Goal: Register for event/course

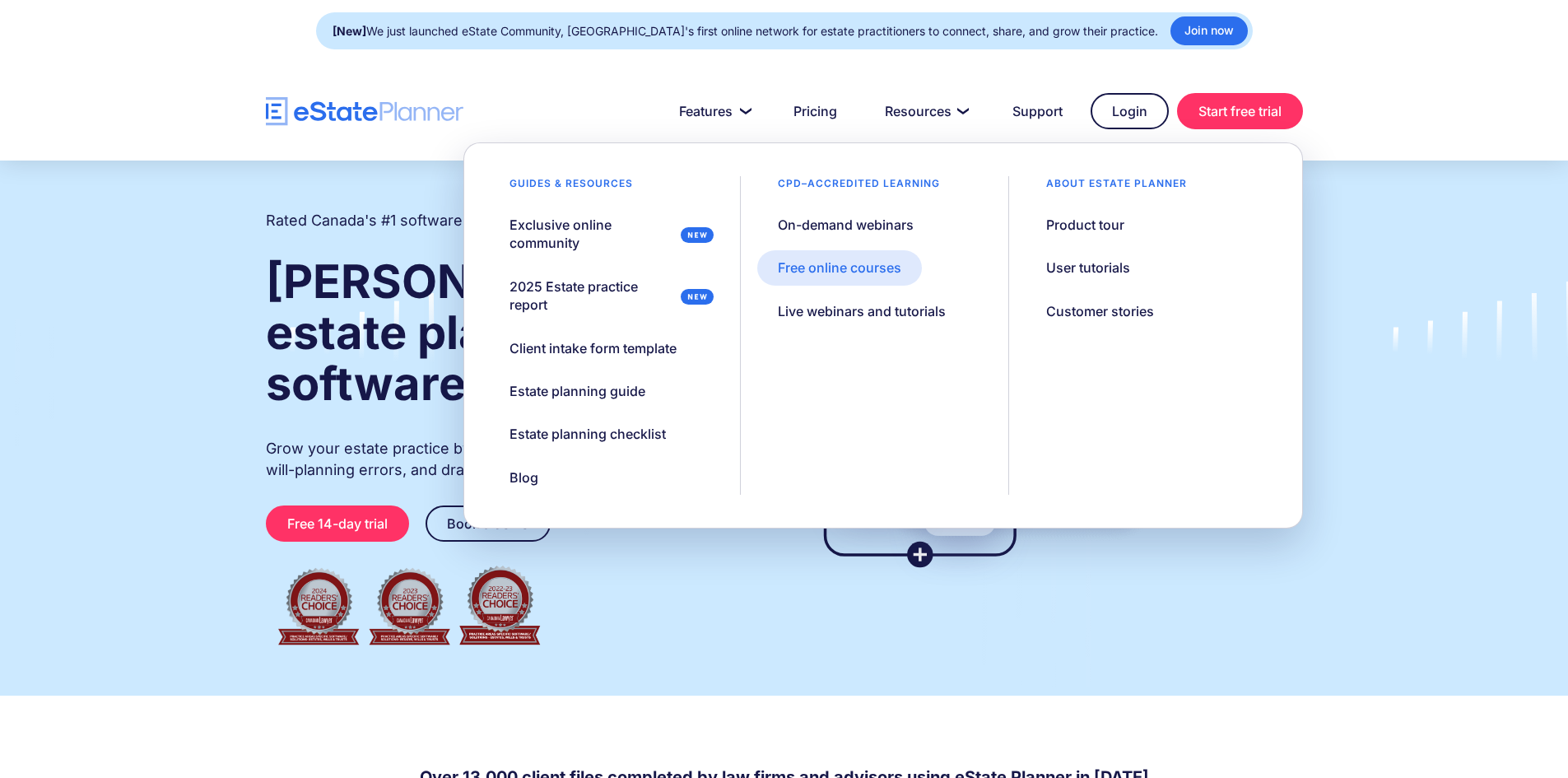
click at [876, 278] on link "Free online courses" at bounding box center [840, 267] width 164 height 34
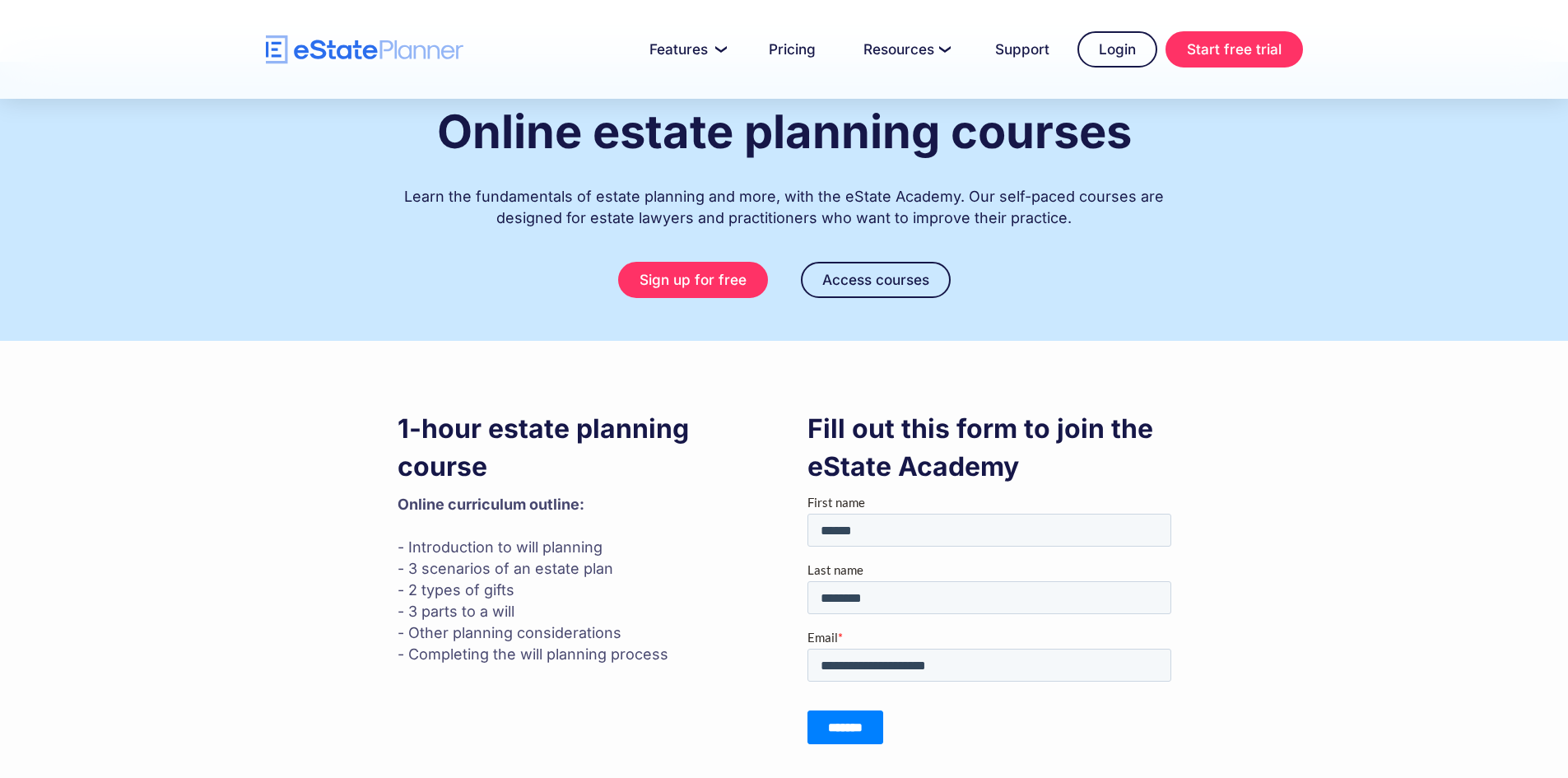
scroll to position [14, 0]
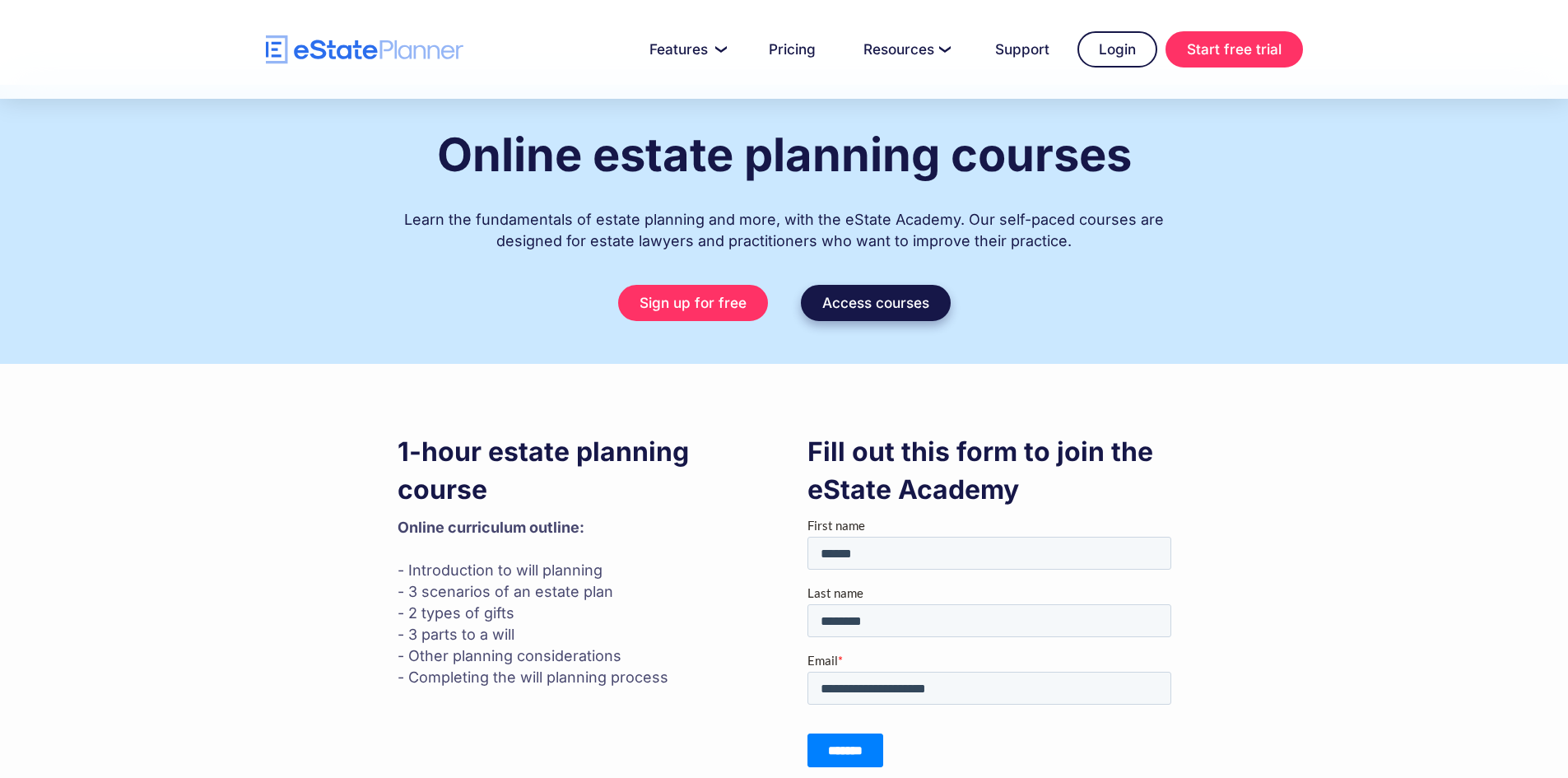
click at [881, 321] on link "Access courses" at bounding box center [876, 302] width 150 height 36
